Goal: Task Accomplishment & Management: Manage account settings

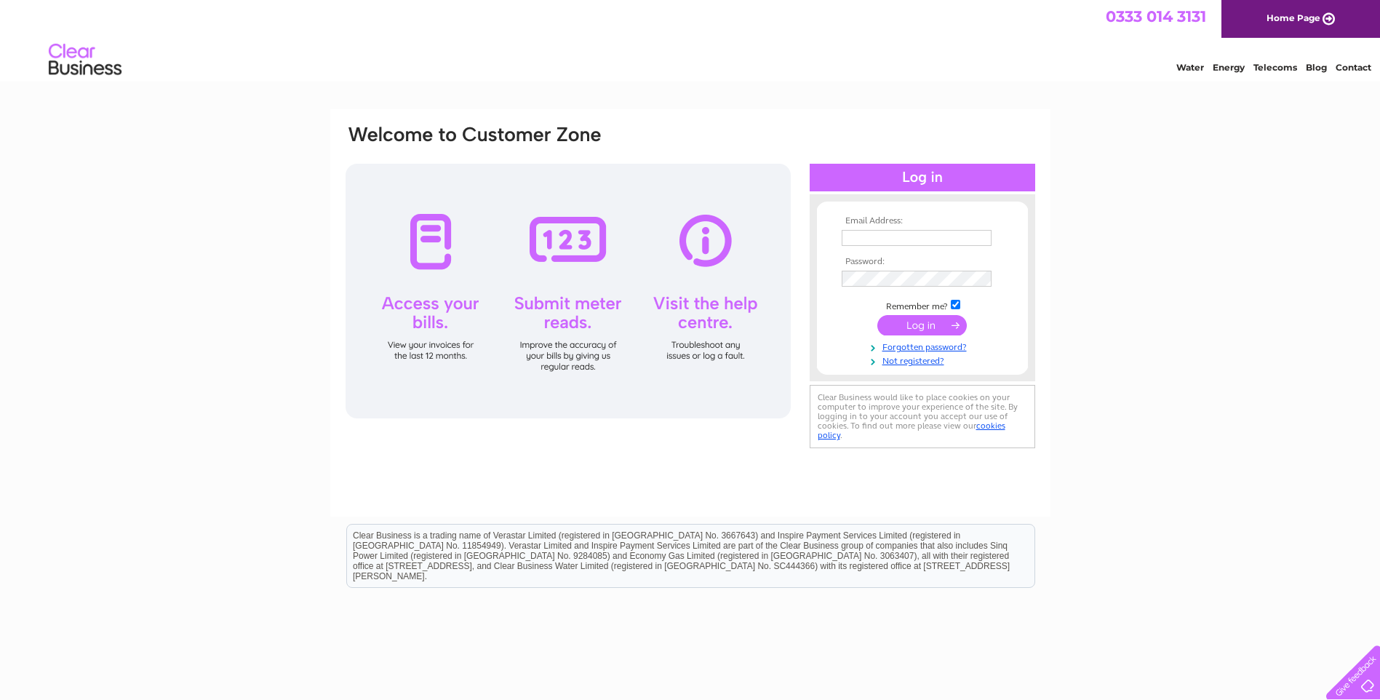
click at [856, 242] on input "text" at bounding box center [917, 238] width 150 height 16
type input "trade@scootertech.co.uk"
click at [907, 330] on input "submit" at bounding box center [923, 325] width 90 height 20
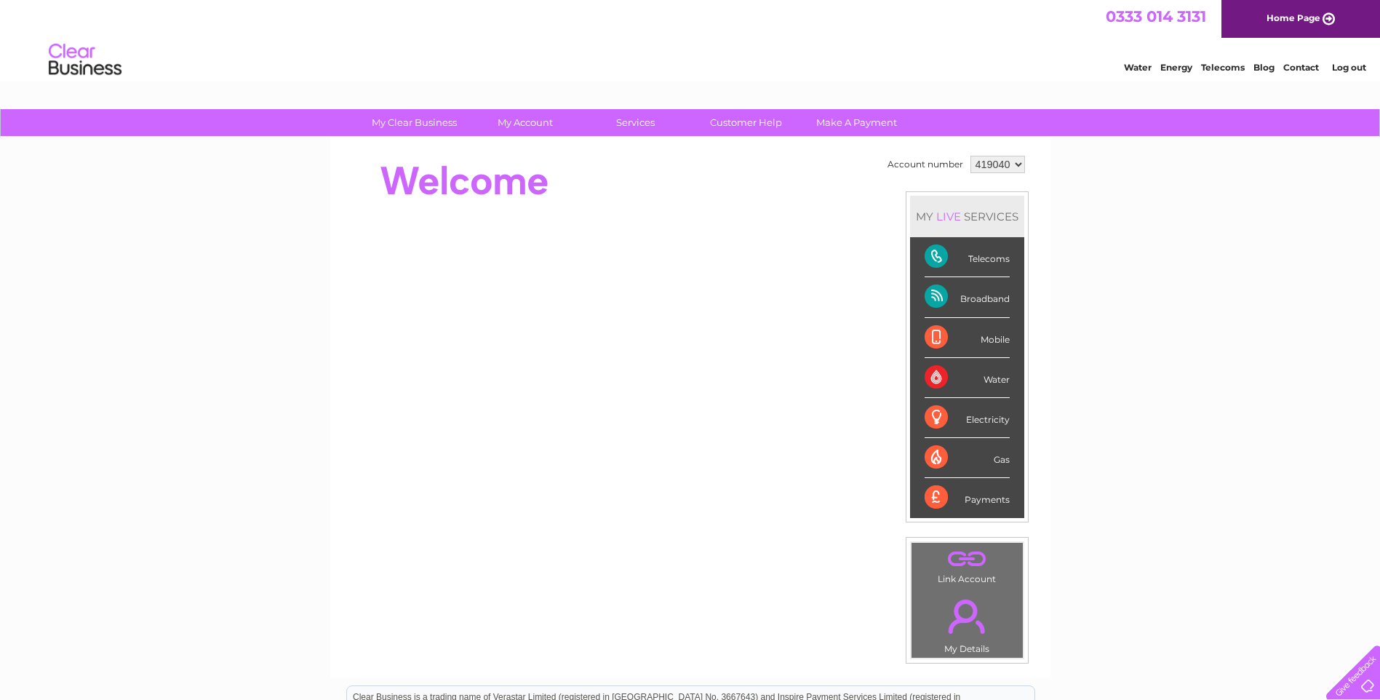
scroll to position [73, 0]
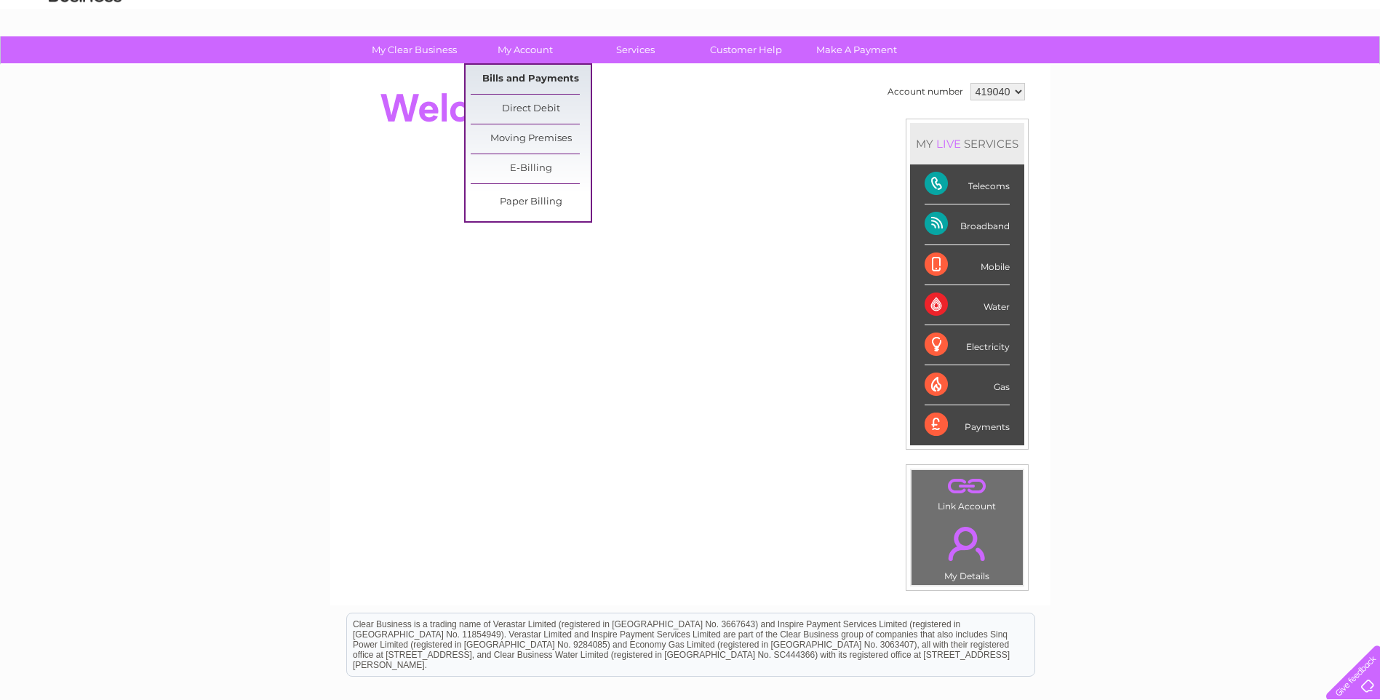
click at [537, 74] on link "Bills and Payments" at bounding box center [531, 79] width 120 height 29
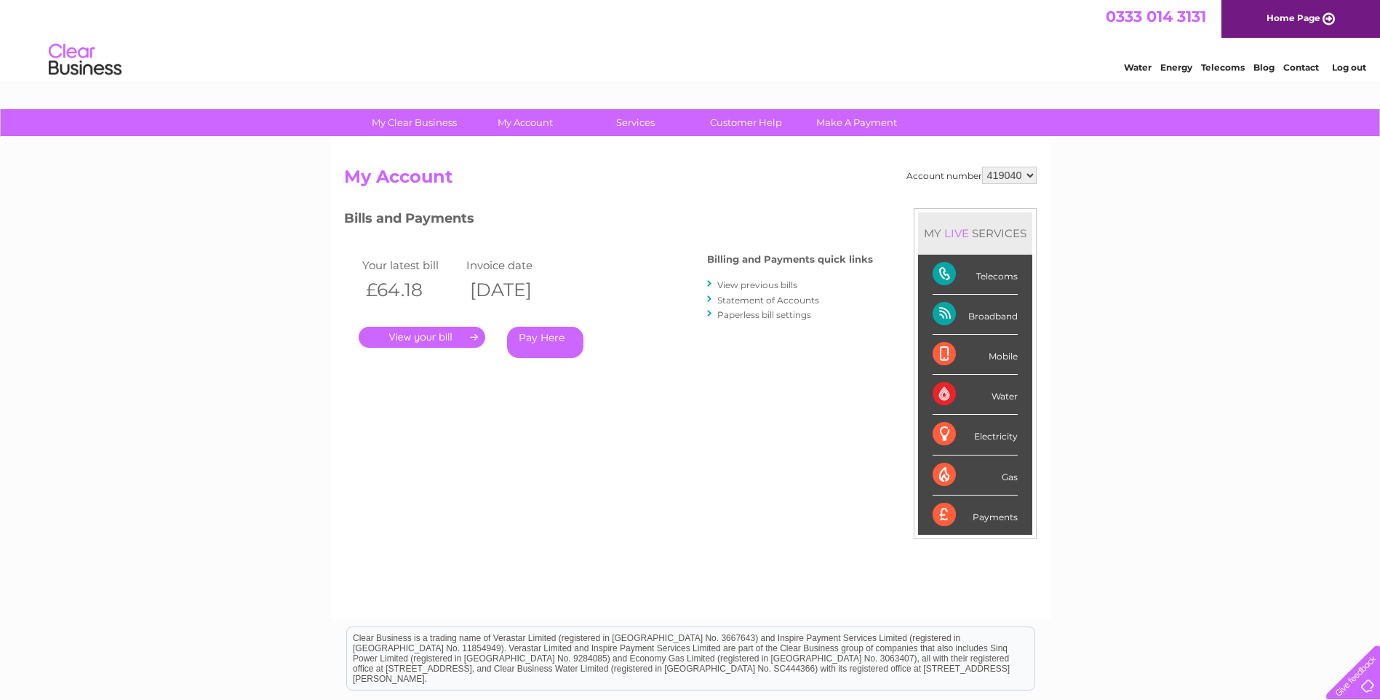
click at [415, 341] on link "." at bounding box center [422, 337] width 127 height 21
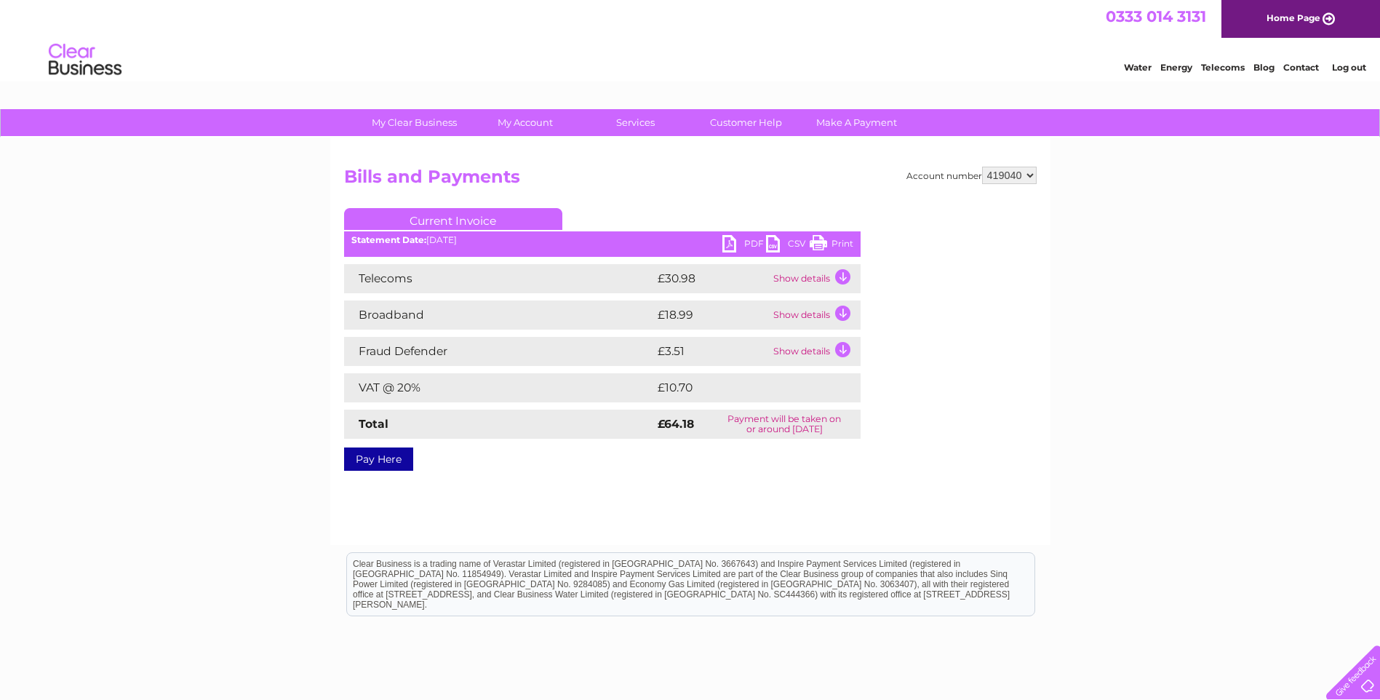
click at [745, 242] on link "PDF" at bounding box center [745, 245] width 44 height 21
click at [730, 240] on link "PDF" at bounding box center [745, 245] width 44 height 21
click at [1302, 19] on link "Home Page" at bounding box center [1301, 19] width 159 height 38
